Goal: Task Accomplishment & Management: Manage account settings

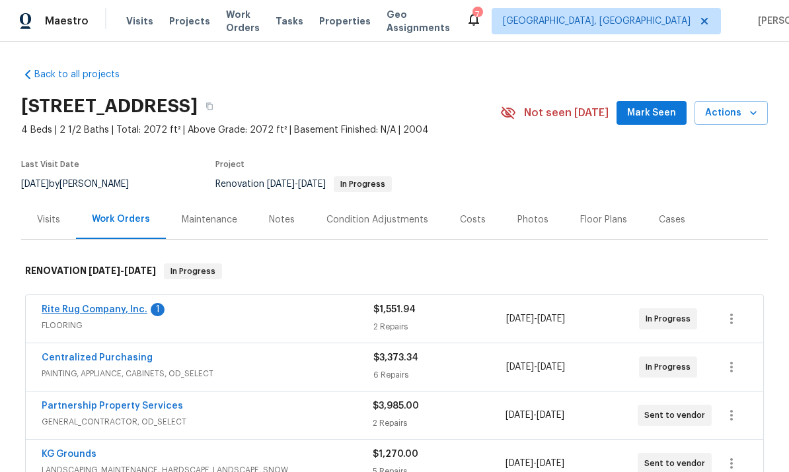
click at [69, 312] on link "Rite Rug Company, Inc." at bounding box center [95, 309] width 106 height 9
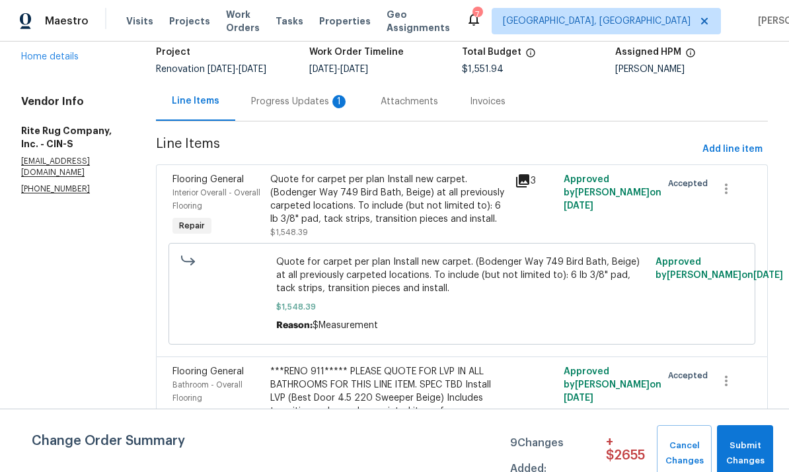
scroll to position [89, 0]
click at [318, 105] on div "Progress Updates 1" at bounding box center [300, 102] width 98 height 13
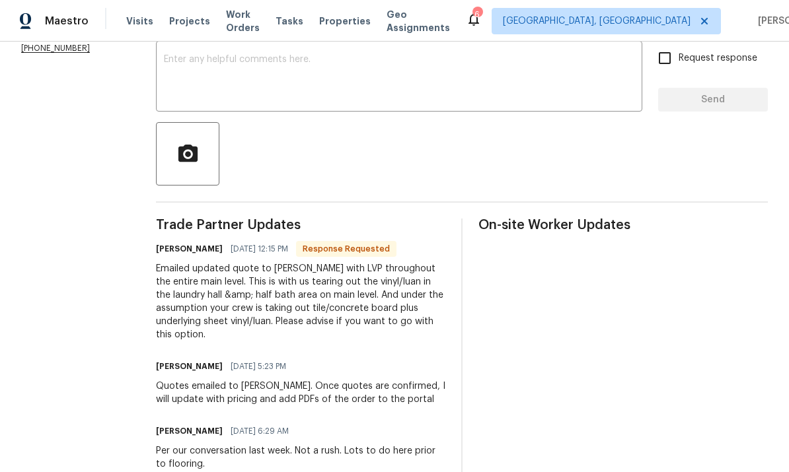
scroll to position [238, 0]
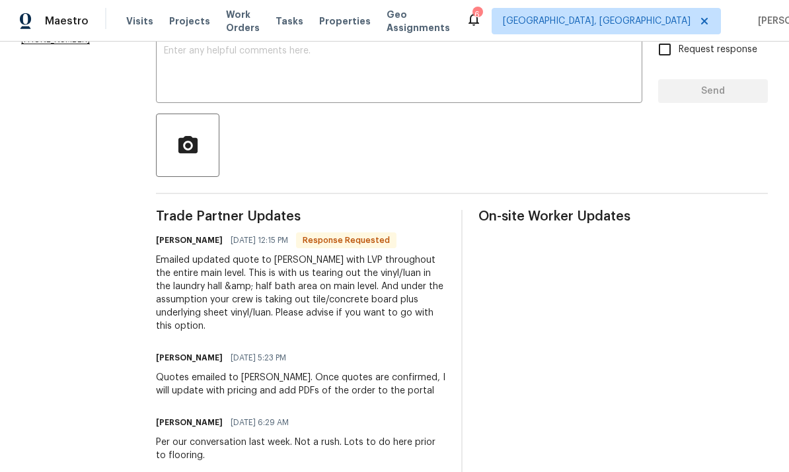
click at [475, 460] on div "Trade Partner Updates Jayme Taylor 09/14/2025 12:15 PM Response Requested Email…" at bounding box center [462, 481] width 612 height 542
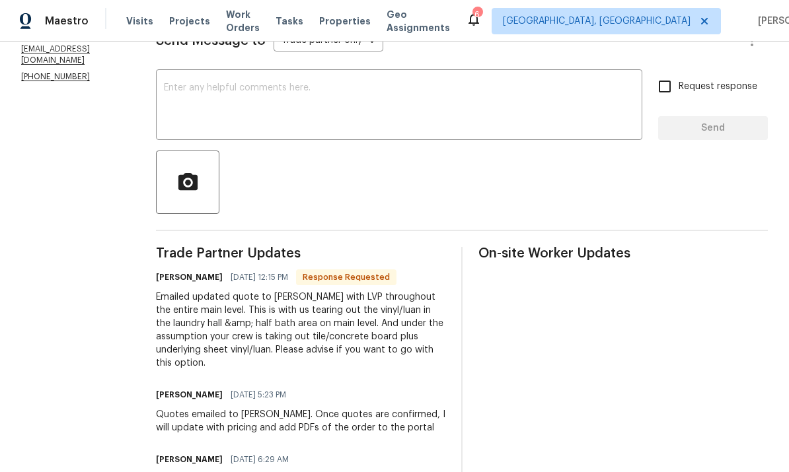
scroll to position [201, 0]
click at [498, 91] on textarea at bounding box center [399, 107] width 470 height 46
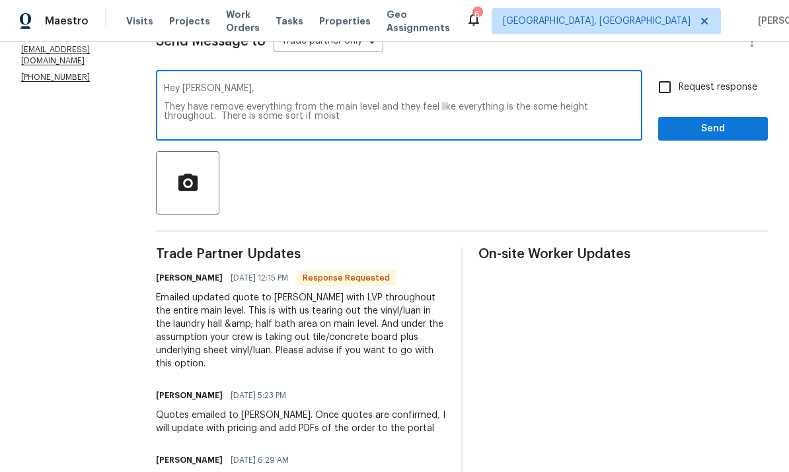
click at [402, 123] on textarea "Hey Jayme, They have remove everything from the main level and they feel like e…" at bounding box center [399, 107] width 470 height 46
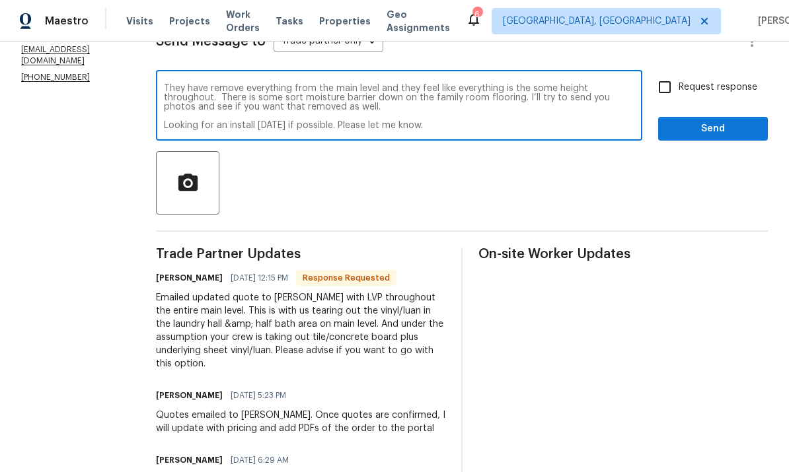
scroll to position [18, 0]
type textarea "Hey Jayme, They have remove everything from the main level and they feel like e…"
click at [667, 88] on input "Request response" at bounding box center [665, 87] width 28 height 28
checkbox input "true"
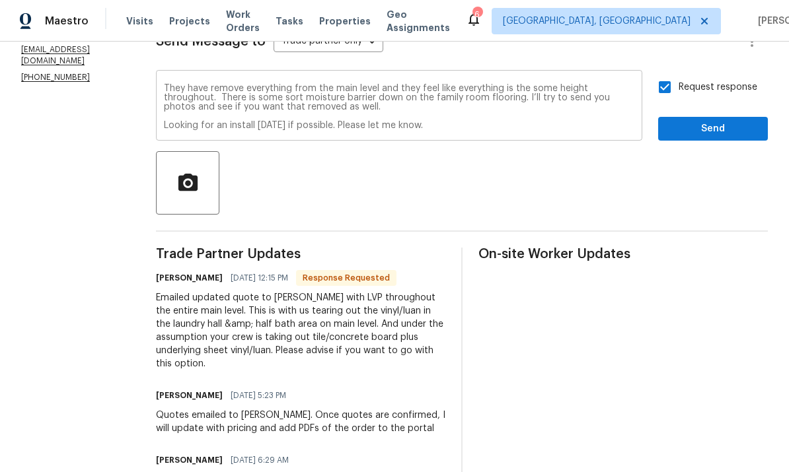
click at [540, 139] on div "Hey Jayme, They have remove everything from the main level and they feel like e…" at bounding box center [399, 106] width 486 height 67
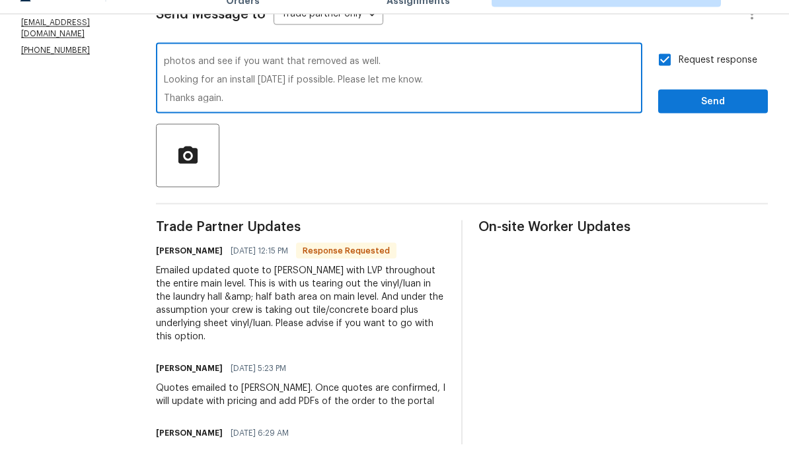
scroll to position [37, 0]
type textarea "Hey Jayme, They have remove everything from the main level and they feel like e…"
click at [715, 117] on button "Send" at bounding box center [713, 129] width 110 height 24
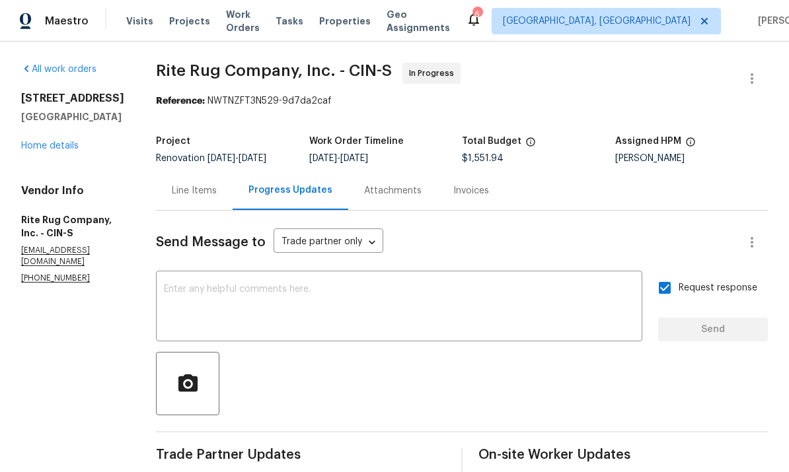
scroll to position [0, 0]
click at [215, 171] on div "Line Items" at bounding box center [194, 190] width 77 height 39
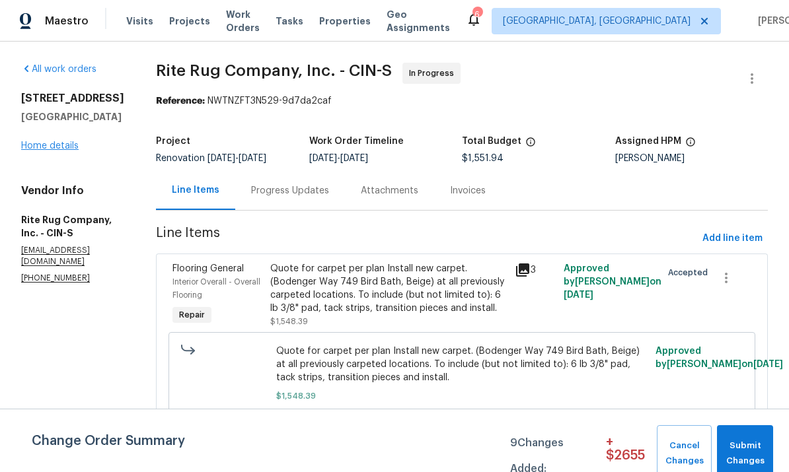
click at [60, 141] on link "Home details" at bounding box center [49, 145] width 57 height 9
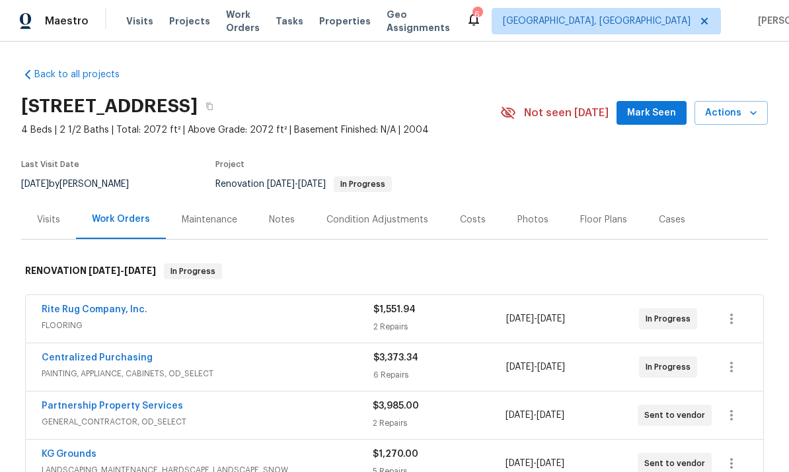
click at [290, 213] on div "Notes" at bounding box center [282, 219] width 26 height 13
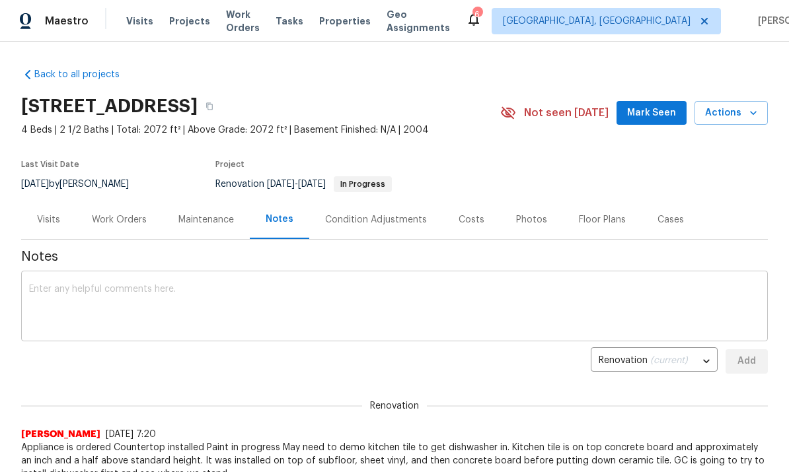
click at [370, 275] on div "x ​" at bounding box center [394, 307] width 746 height 67
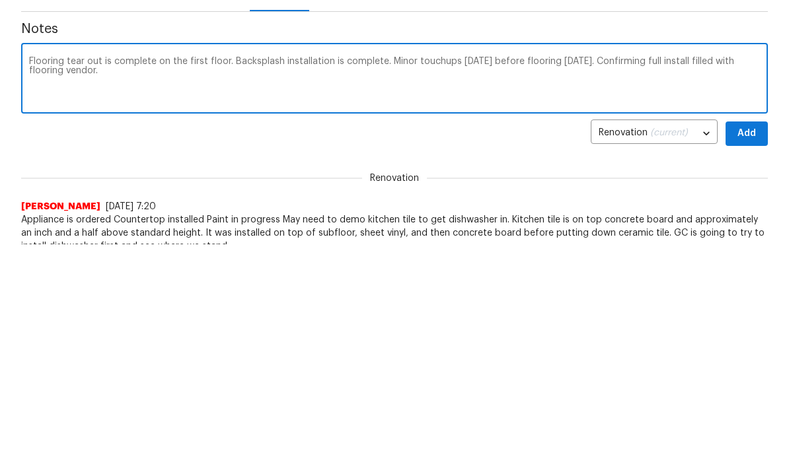
type textarea "Flooring tear out is complete on the first floor. Backsplash installation is co…"
click at [746, 353] on span "Add" at bounding box center [746, 361] width 21 height 17
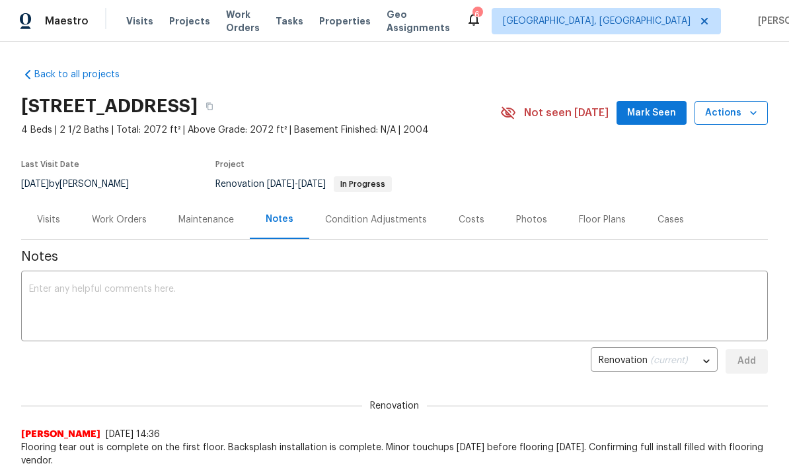
click at [734, 119] on span "Actions" at bounding box center [731, 113] width 52 height 17
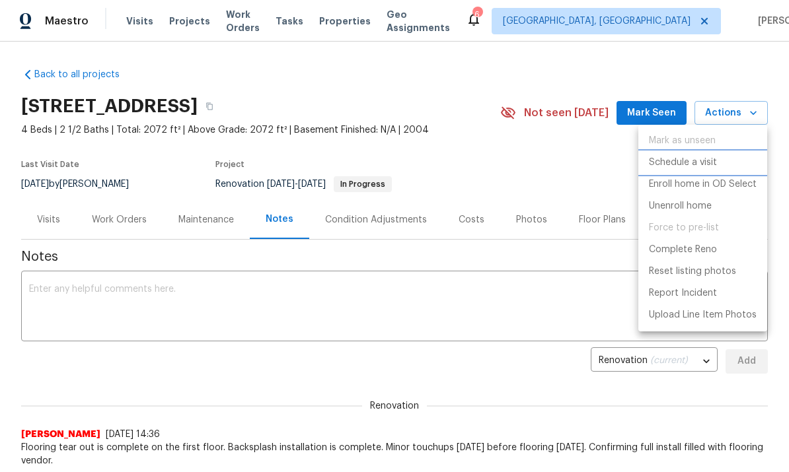
click at [717, 157] on li "Schedule a visit" at bounding box center [702, 163] width 129 height 22
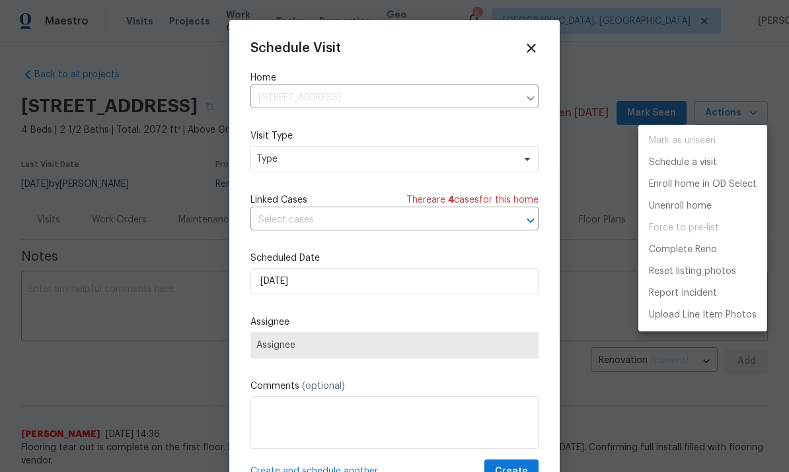
click at [435, 161] on div at bounding box center [394, 236] width 789 height 472
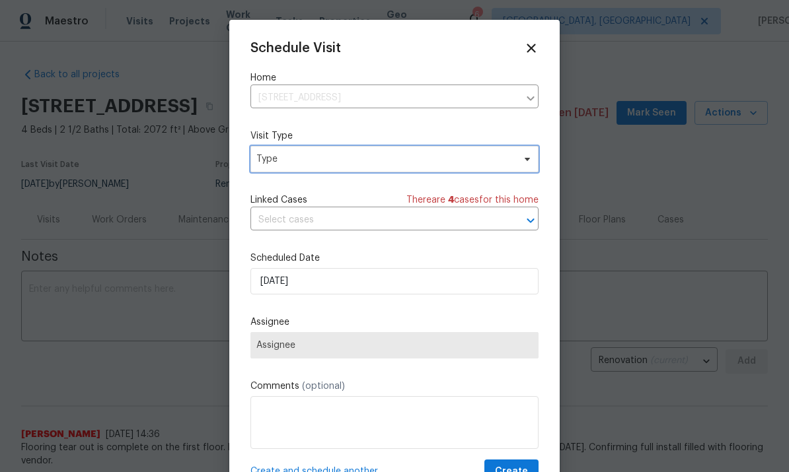
click at [429, 163] on span "Type" at bounding box center [384, 159] width 257 height 13
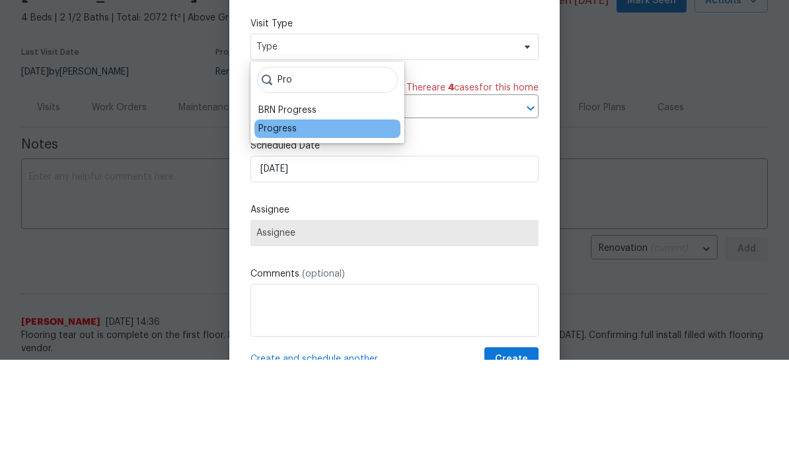
type input "Pro"
click at [256, 232] on div "Progress" at bounding box center [327, 241] width 146 height 18
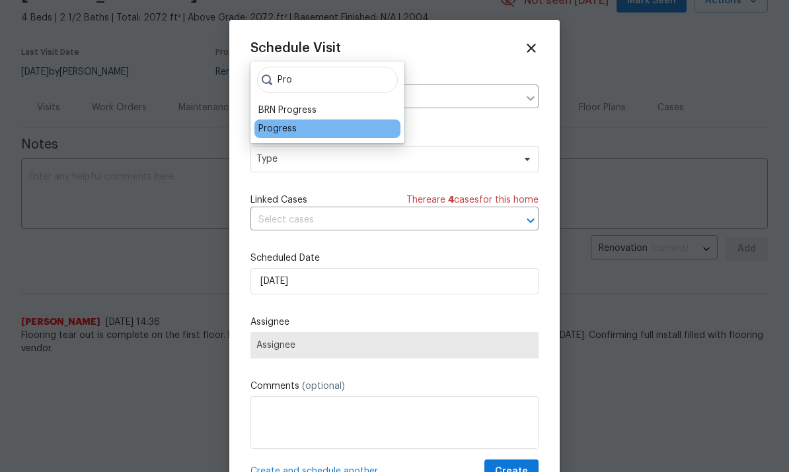
click at [273, 125] on div "Progress" at bounding box center [277, 128] width 38 height 13
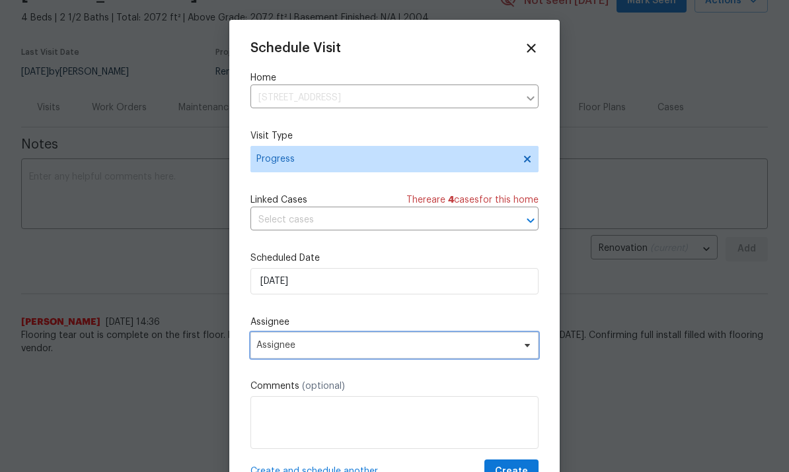
click at [383, 354] on span "Assignee" at bounding box center [394, 345] width 288 height 26
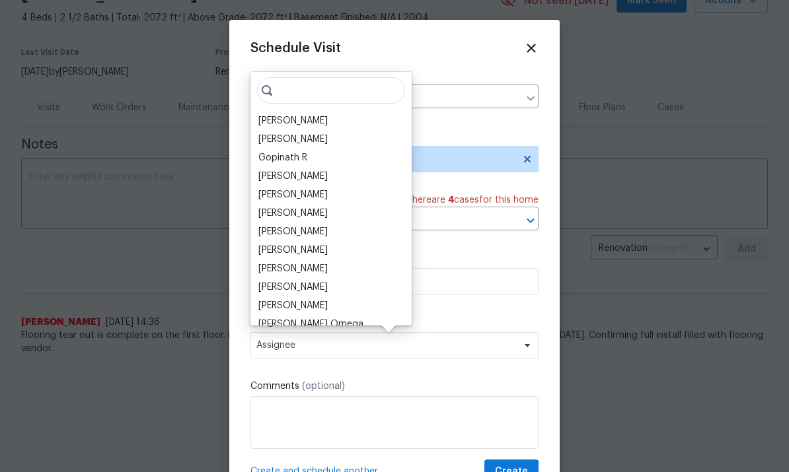
click at [254, 108] on div "Robert Carl Alison Brice Gopinath R Steven Rosas Isaul Martinez Robert Hamilton…" at bounding box center [330, 199] width 161 height 254
click at [273, 122] on div "[PERSON_NAME]" at bounding box center [292, 120] width 69 height 13
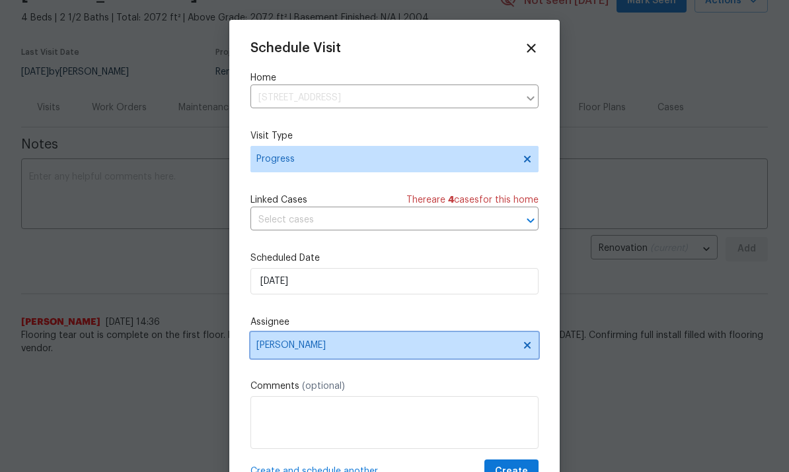
click at [447, 356] on span "[PERSON_NAME]" at bounding box center [394, 345] width 288 height 26
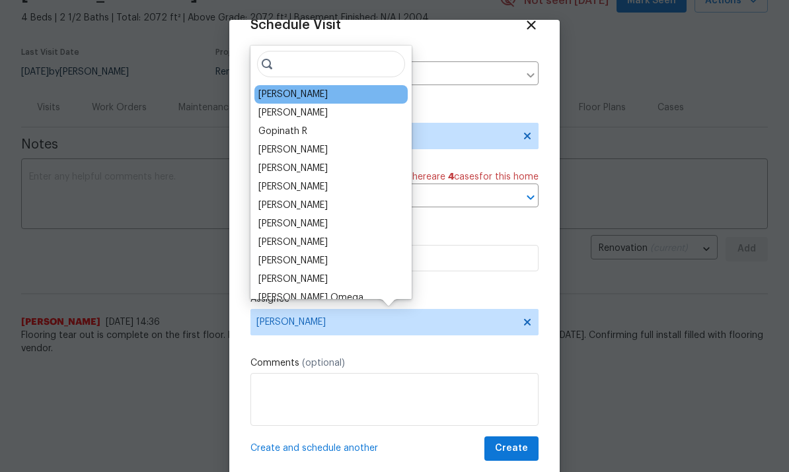
click at [488, 390] on textarea at bounding box center [394, 399] width 288 height 53
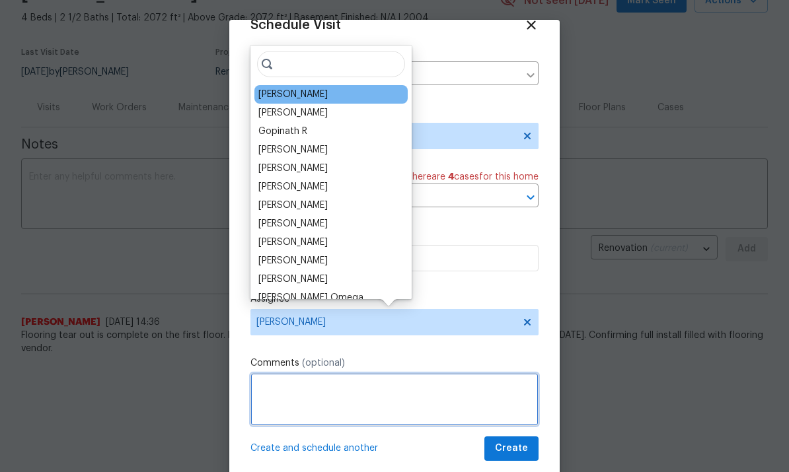
scroll to position [26, 0]
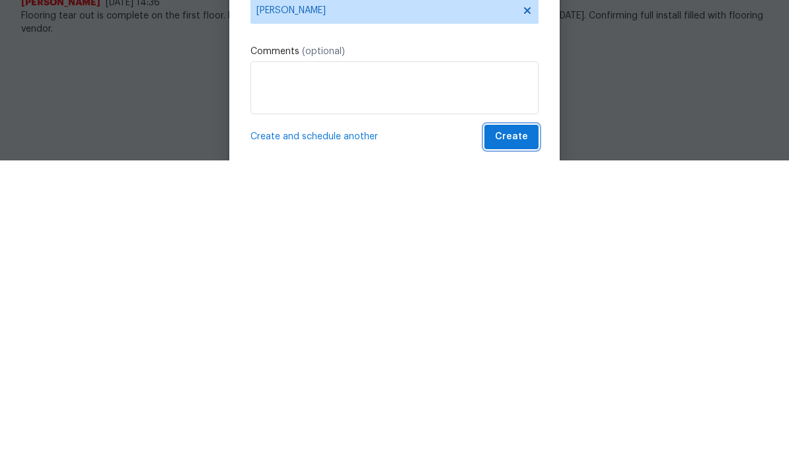
click at [519, 441] on span "Create" at bounding box center [511, 449] width 33 height 17
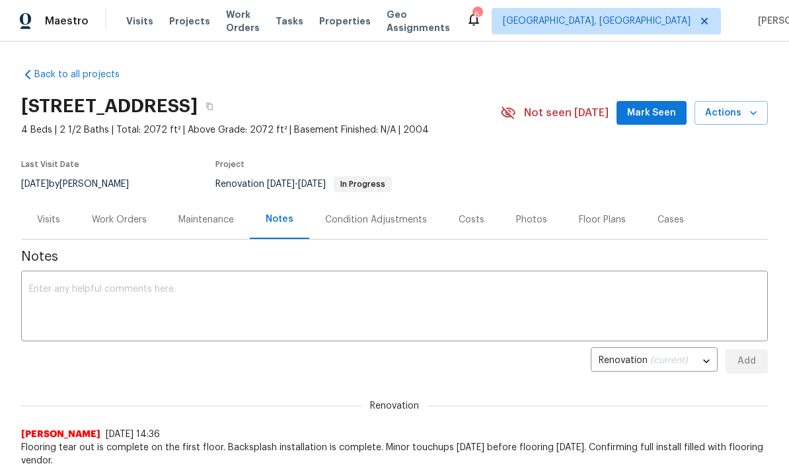
scroll to position [0, 0]
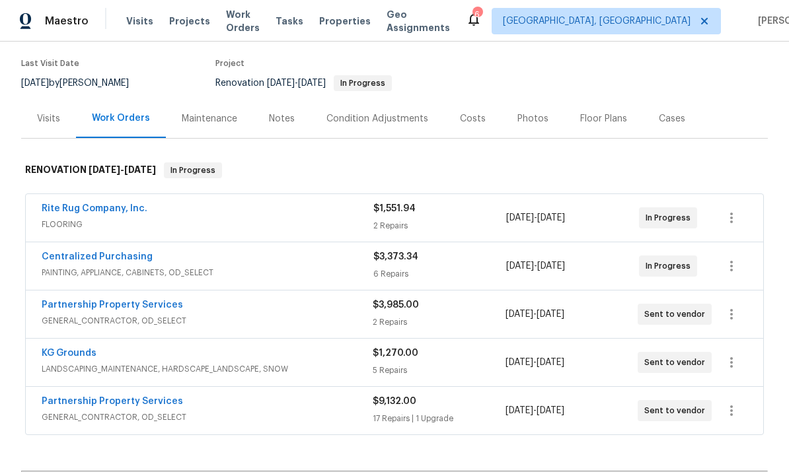
scroll to position [96, 0]
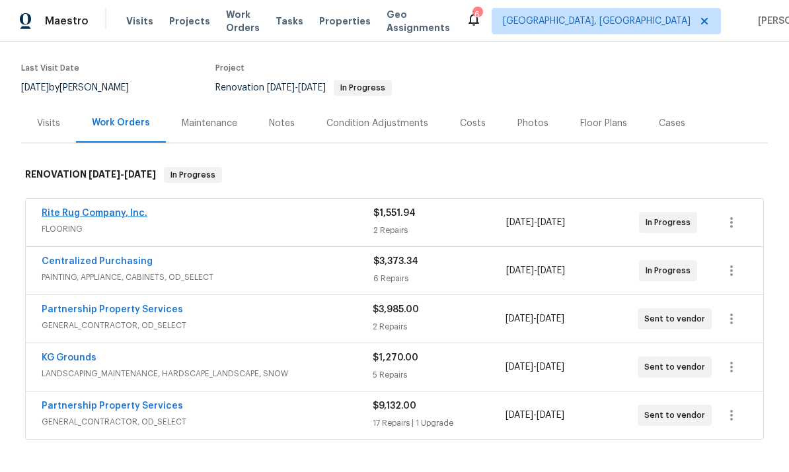
click at [62, 211] on link "Rite Rug Company, Inc." at bounding box center [95, 213] width 106 height 9
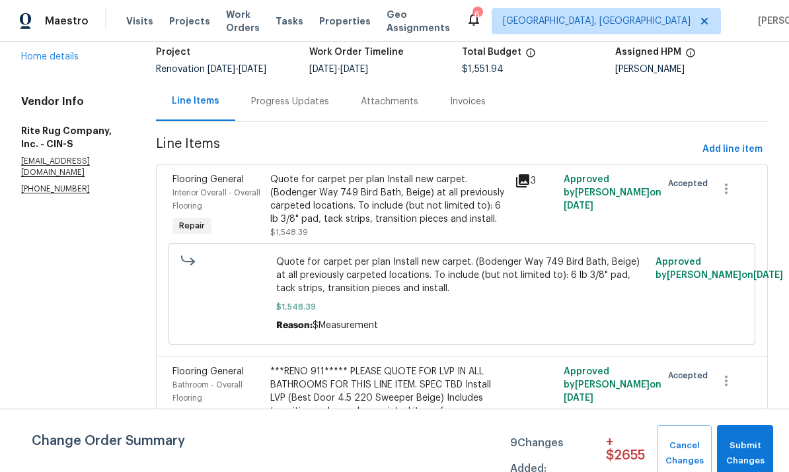
scroll to position [89, 0]
click at [483, 366] on div "***RENO 911***** PLEASE QUOTE FOR LVP IN ALL BATHROOMS FOR THIS LINE ITEM. SPEC…" at bounding box center [388, 399] width 236 height 66
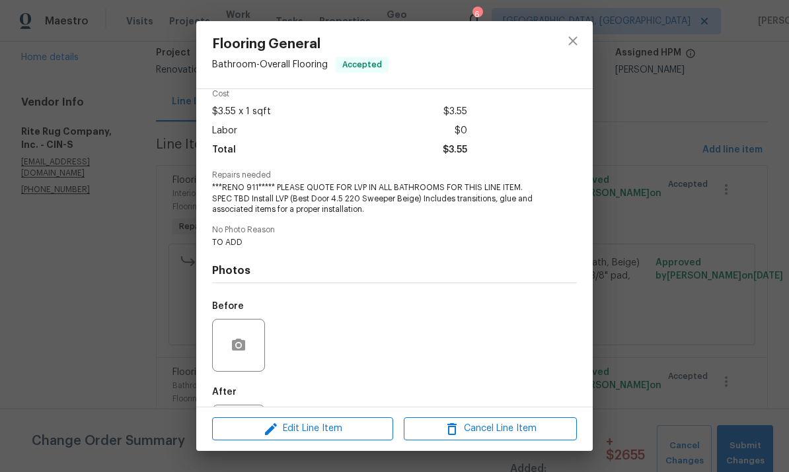
scroll to position [74, 0]
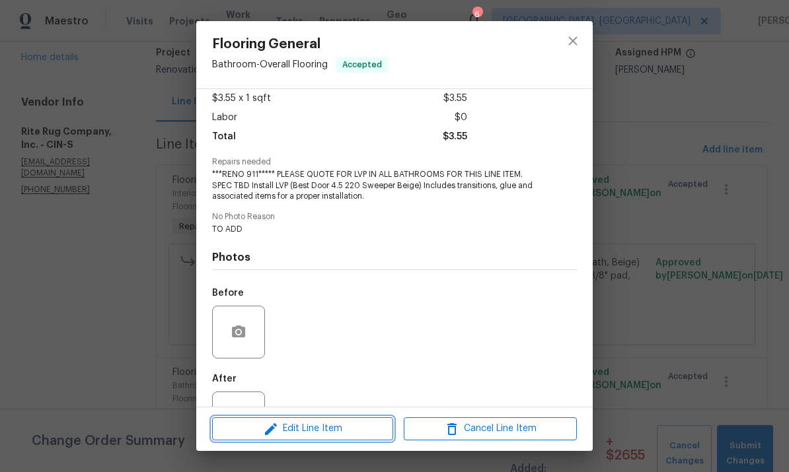
click at [365, 433] on span "Edit Line Item" at bounding box center [302, 429] width 173 height 17
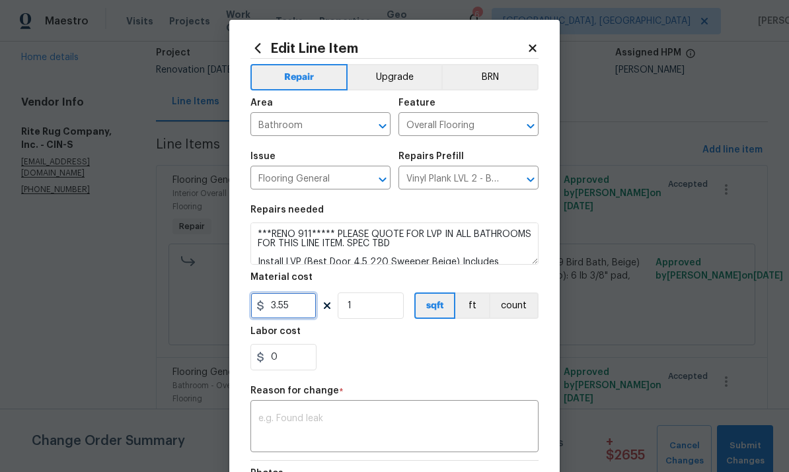
click at [303, 300] on input "3.55" at bounding box center [283, 306] width 66 height 26
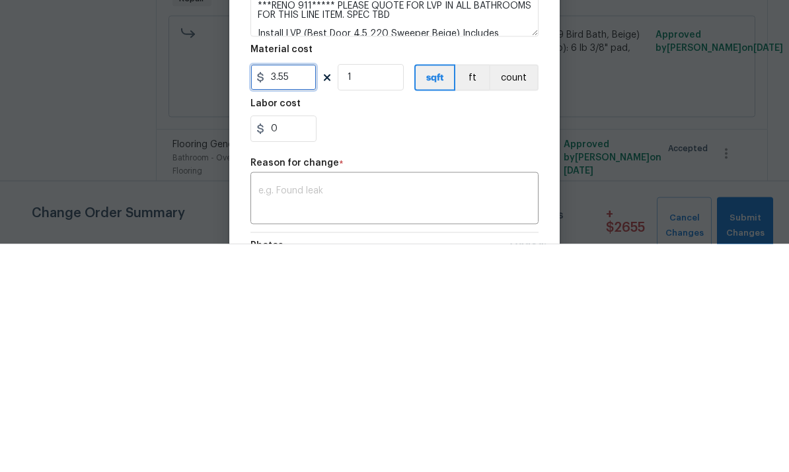
click at [305, 293] on input "3.55" at bounding box center [283, 306] width 66 height 26
type input "1020.66"
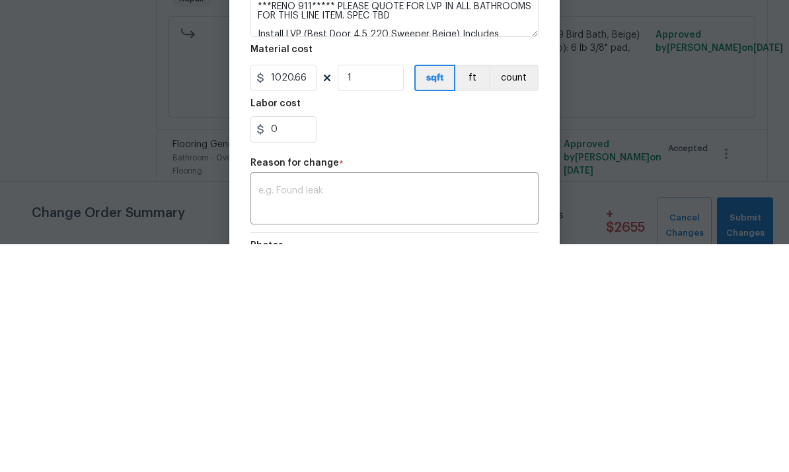
click at [487, 344] on div "0" at bounding box center [394, 357] width 288 height 26
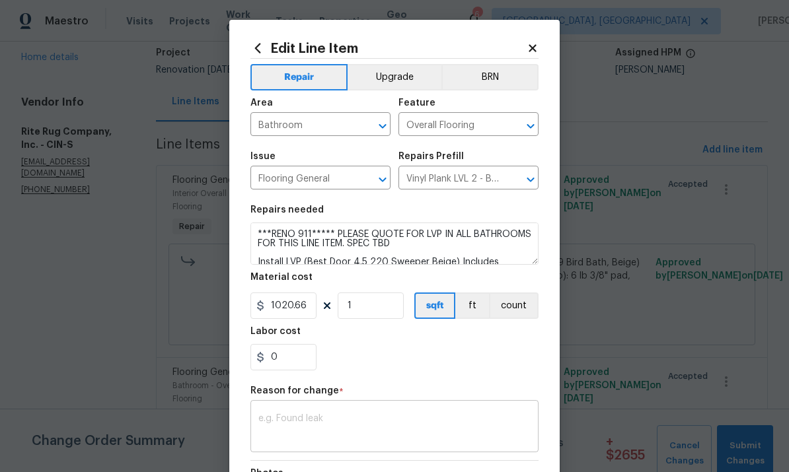
click at [399, 421] on textarea at bounding box center [394, 428] width 272 height 28
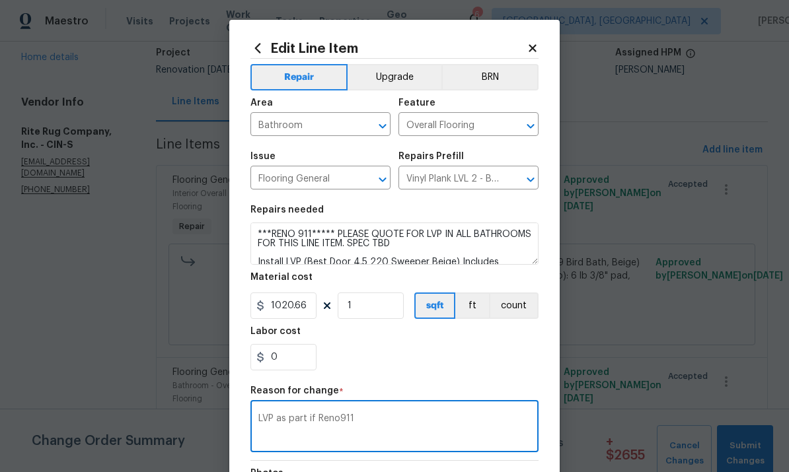
click at [318, 420] on textarea "LVP as part if Reno911" at bounding box center [394, 428] width 272 height 28
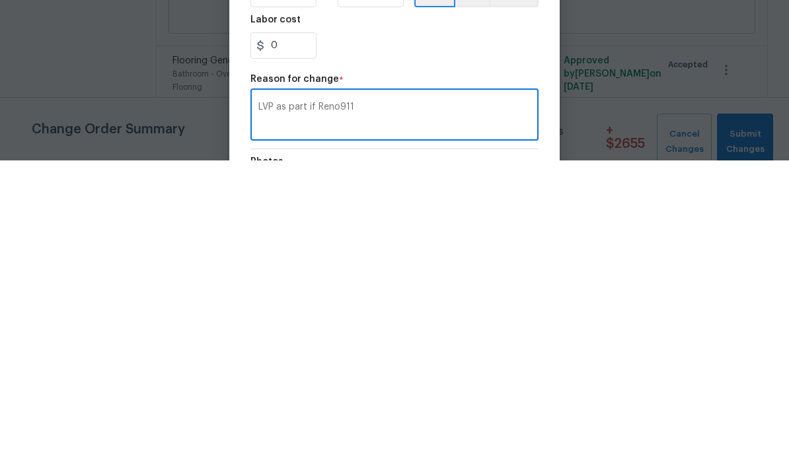
click at [315, 414] on textarea "LVP as part if Reno911" at bounding box center [394, 428] width 272 height 28
click at [309, 414] on textarea "LVP as part if Reno911" at bounding box center [394, 428] width 272 height 28
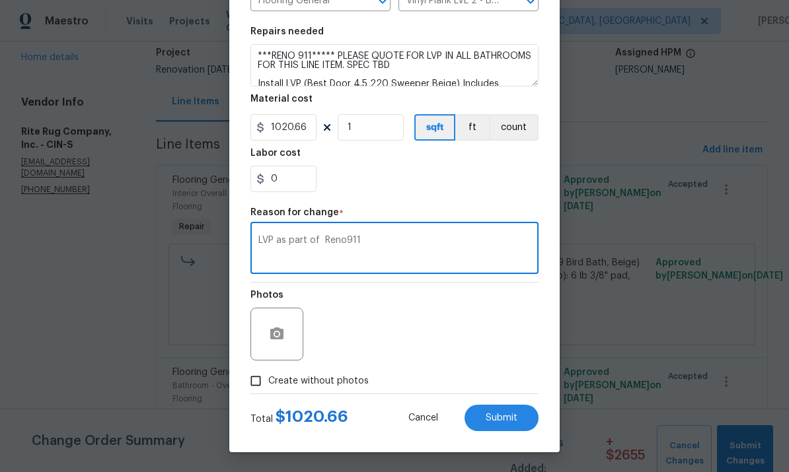
scroll to position [181, 0]
type textarea "LVP as part of Reno911"
click at [495, 423] on span "Submit" at bounding box center [502, 419] width 32 height 10
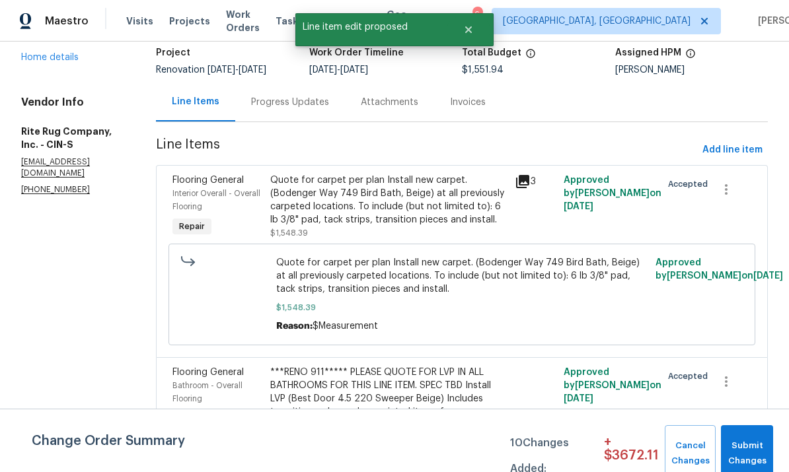
scroll to position [0, 0]
click at [739, 138] on button "Add line item" at bounding box center [732, 150] width 71 height 24
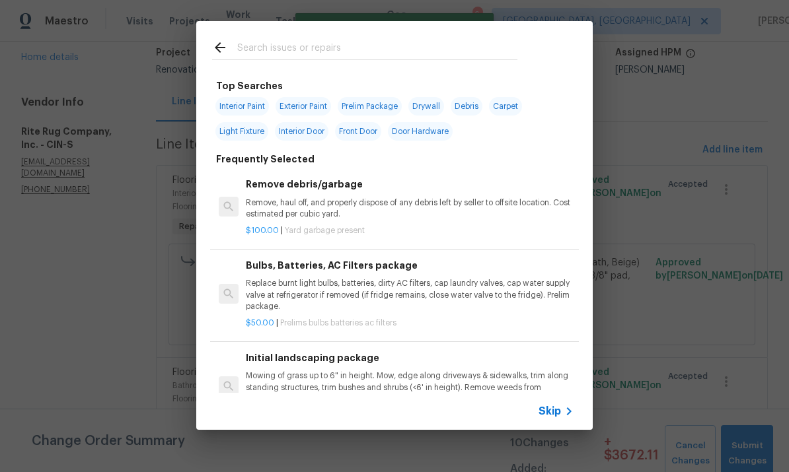
click at [431, 49] on input "text" at bounding box center [377, 50] width 280 height 20
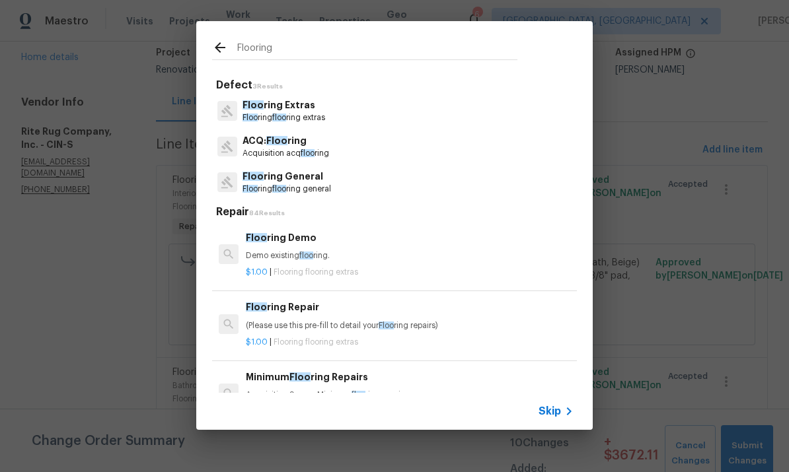
type input "Flooring"
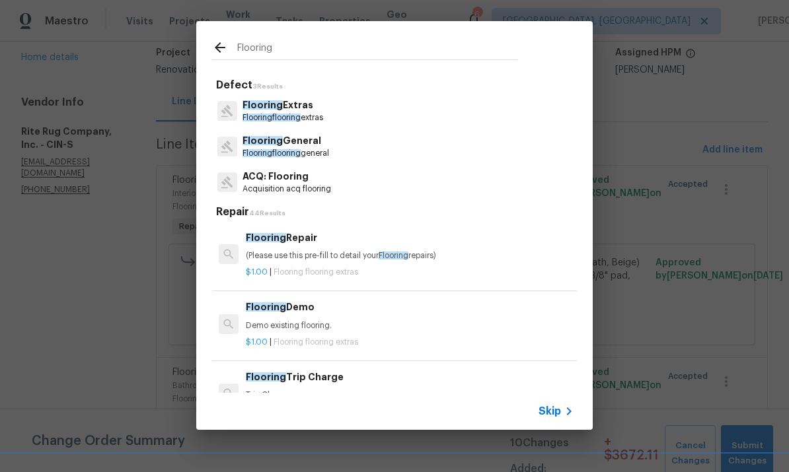
click at [324, 151] on p "Flooring flooring general" at bounding box center [285, 153] width 87 height 11
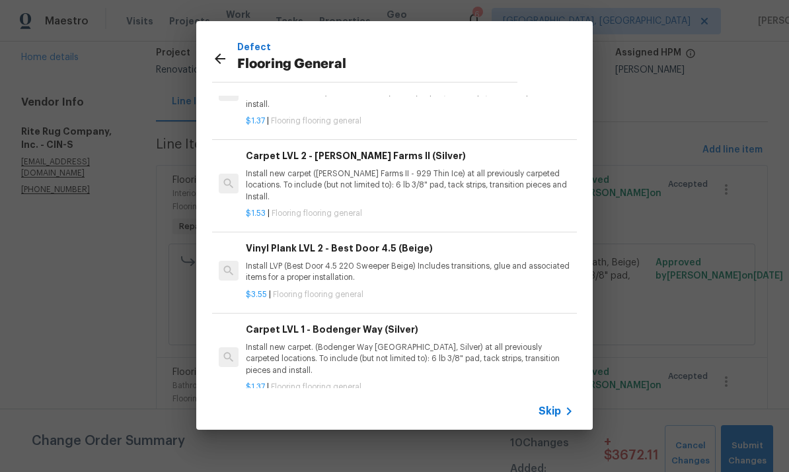
scroll to position [63, 0]
click at [334, 266] on p "Install LVP (Best Door 4.5 220 Sweeper Beige) Includes transitions, glue and as…" at bounding box center [410, 272] width 328 height 22
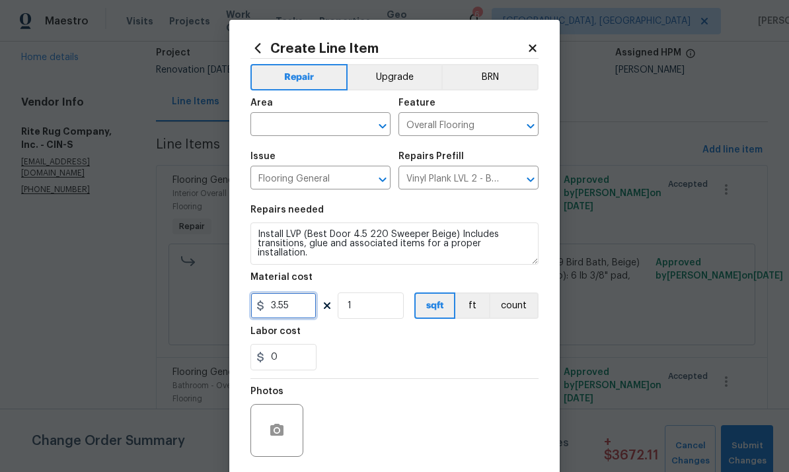
click at [306, 305] on input "3.55" at bounding box center [283, 306] width 66 height 26
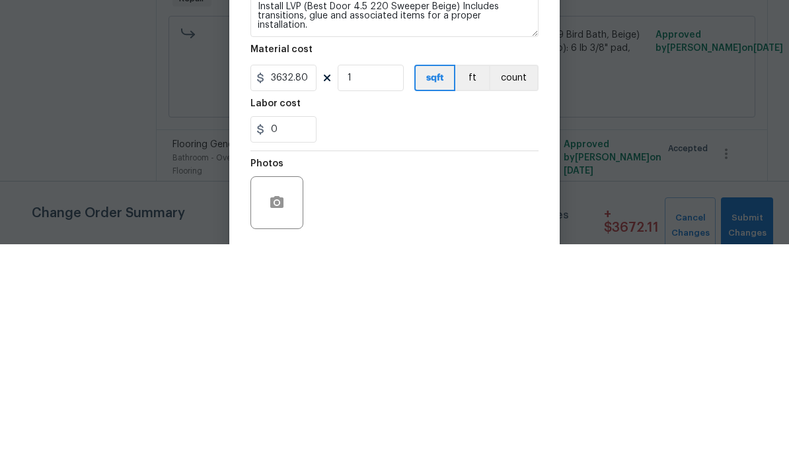
click at [436, 344] on div "0" at bounding box center [394, 357] width 288 height 26
type input "3632.8"
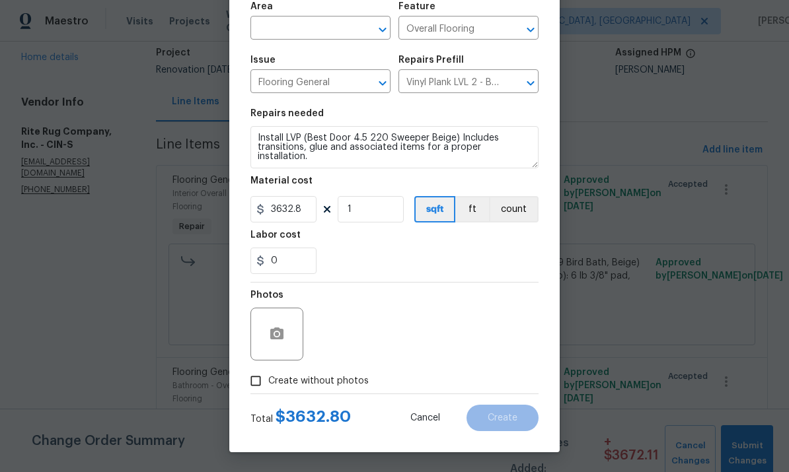
scroll to position [99, 0]
click at [301, 24] on input "text" at bounding box center [301, 29] width 103 height 20
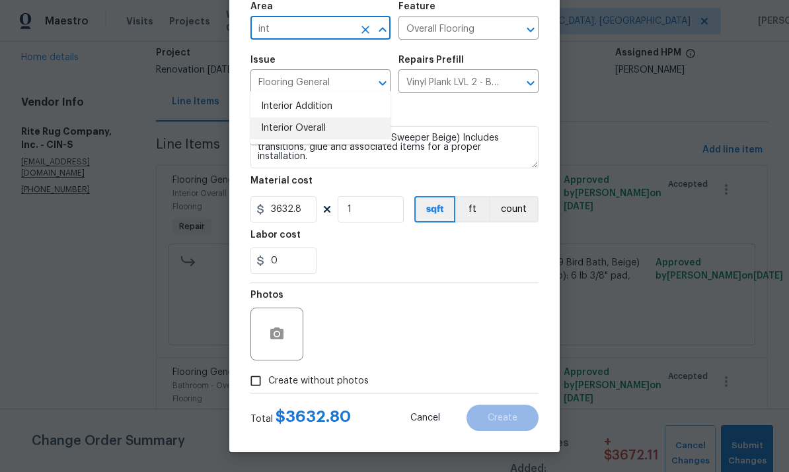
click at [308, 118] on li "Interior Overall" at bounding box center [320, 129] width 140 height 22
type input "Interior Overall"
click at [263, 136] on textarea "Install LVP (Best Door 4.5 220 Sweeper Beige) Includes transitions, glue and as…" at bounding box center [394, 147] width 288 height 42
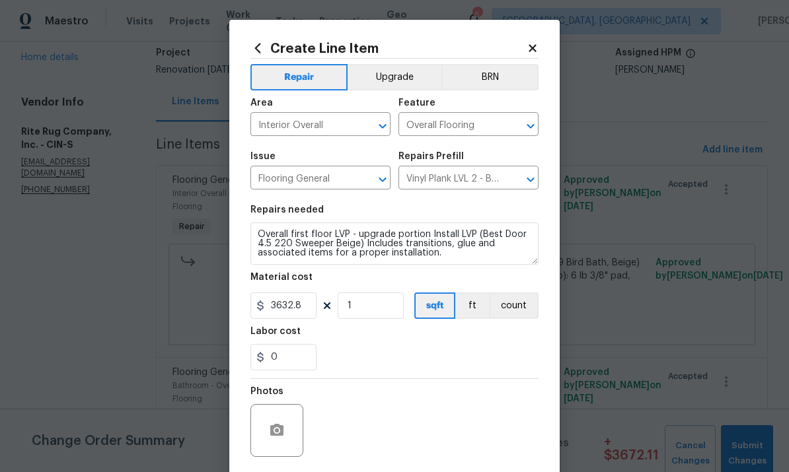
scroll to position [0, 0]
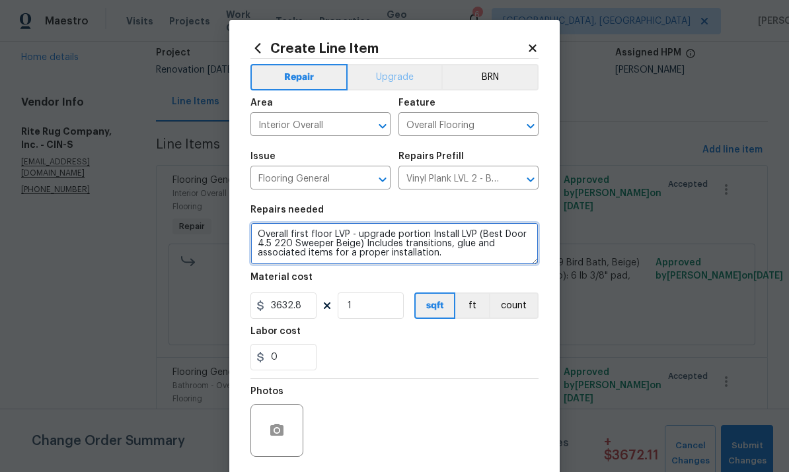
type textarea "Overall first floor LVP - upgrade portion Install LVP (Best Door 4.5 220 Sweepe…"
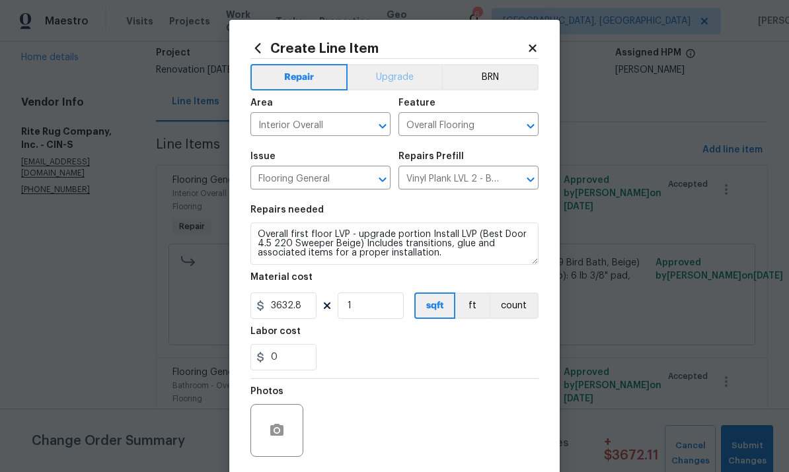
click at [410, 83] on button "Upgrade" at bounding box center [394, 77] width 94 height 26
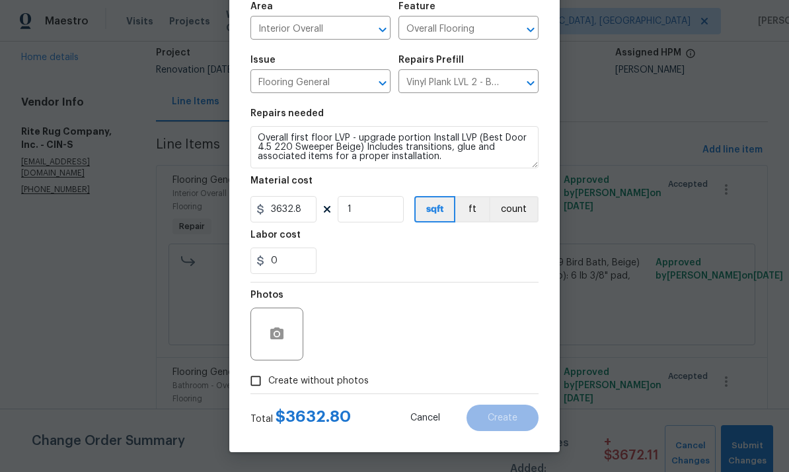
scroll to position [99, 0]
click at [285, 347] on button "button" at bounding box center [277, 334] width 32 height 32
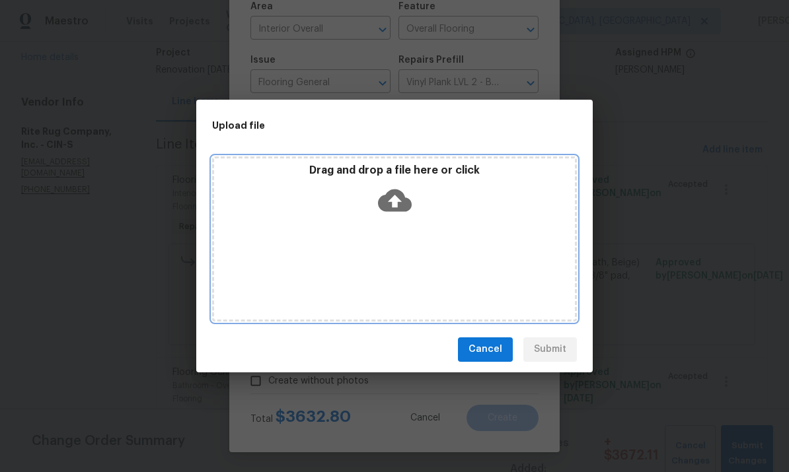
click at [488, 205] on div "Drag and drop a file here or click" at bounding box center [394, 192] width 361 height 57
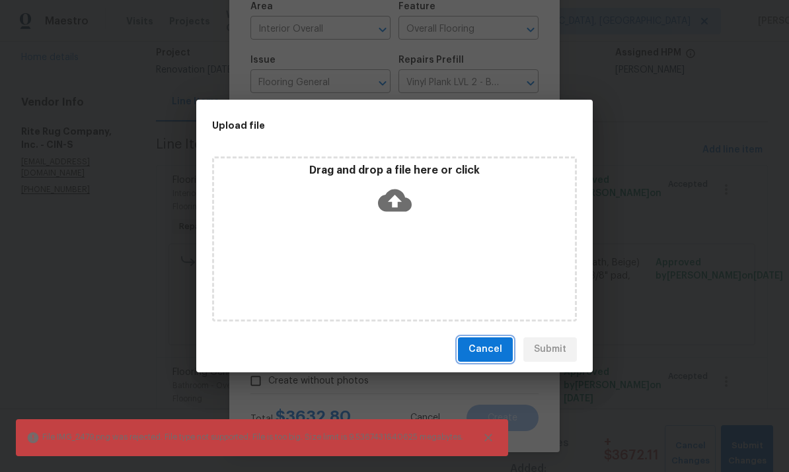
click at [490, 355] on span "Cancel" at bounding box center [485, 350] width 34 height 17
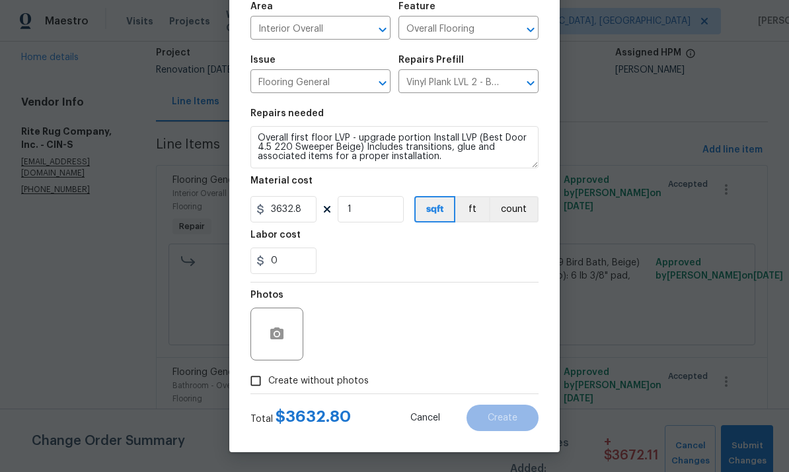
click at [249, 384] on input "Create without photos" at bounding box center [255, 381] width 25 height 25
checkbox input "true"
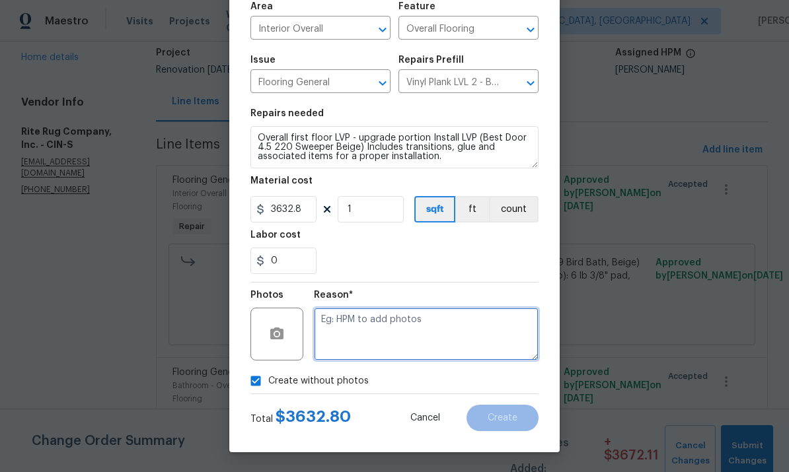
click at [426, 330] on textarea at bounding box center [426, 334] width 225 height 53
type textarea "To add"
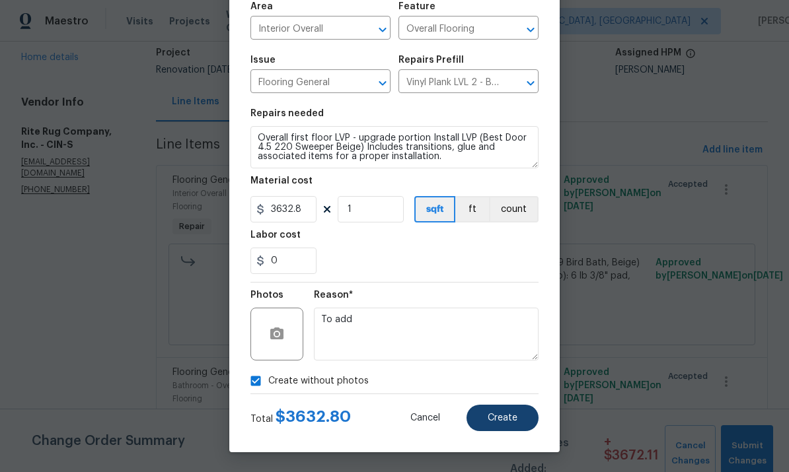
click at [516, 418] on span "Create" at bounding box center [503, 419] width 30 height 10
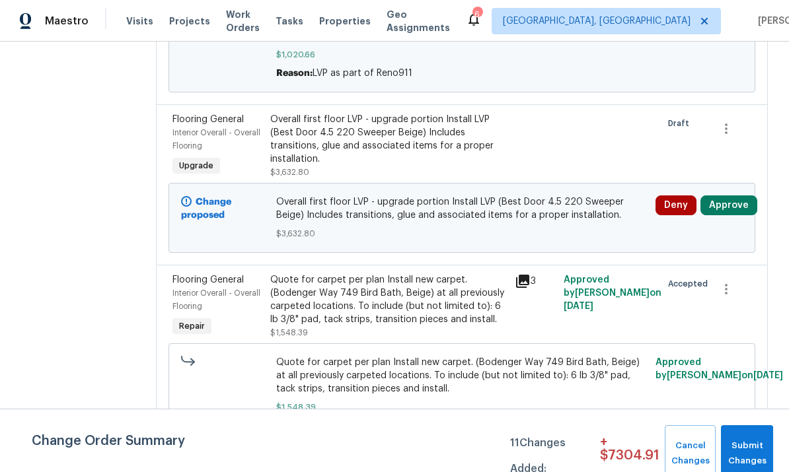
scroll to position [354, 0]
